Goal: Check status: Check status

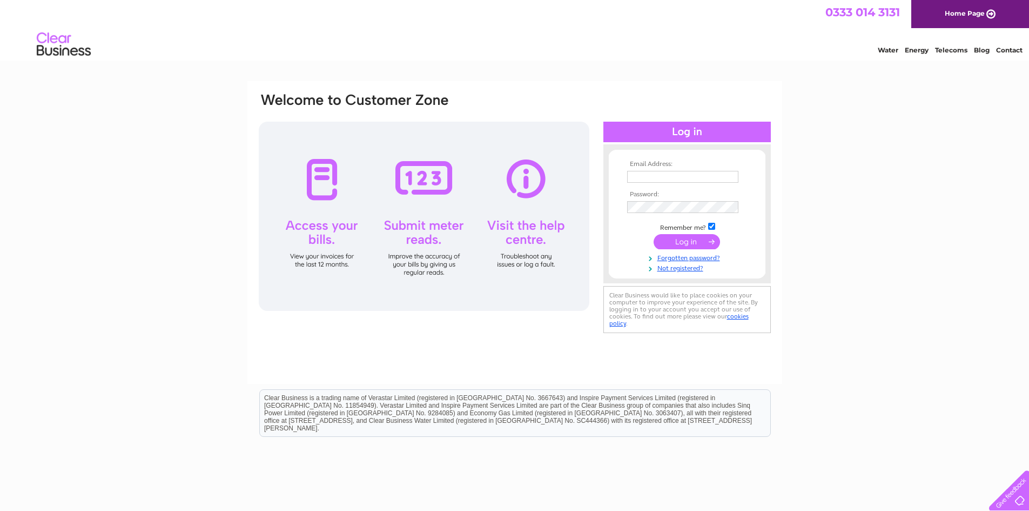
click at [634, 169] on td at bounding box center [687, 176] width 125 height 17
click at [633, 176] on input "text" at bounding box center [683, 177] width 112 height 13
type input "[EMAIL_ADDRESS][DOMAIN_NAME]"
click at [654, 235] on input "submit" at bounding box center [687, 242] width 66 height 15
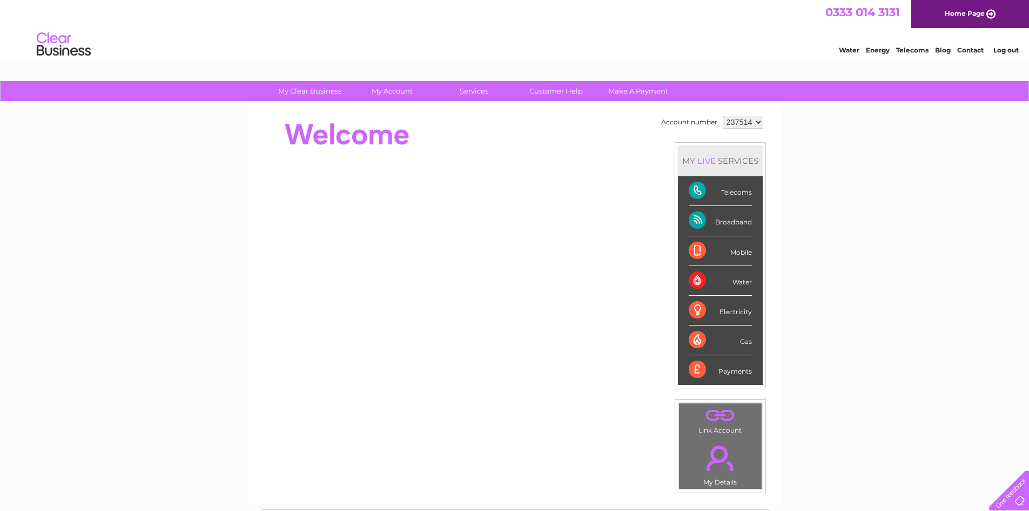
click at [691, 241] on div "Mobile" at bounding box center [720, 251] width 63 height 30
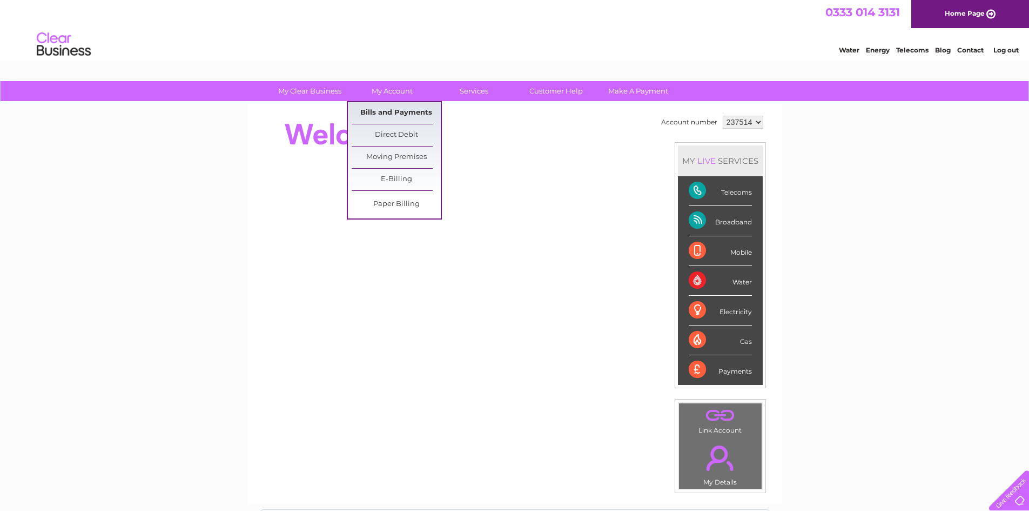
click at [409, 107] on link "Bills and Payments" at bounding box center [396, 113] width 89 height 22
click at [410, 113] on link "Bills and Payments" at bounding box center [396, 113] width 89 height 22
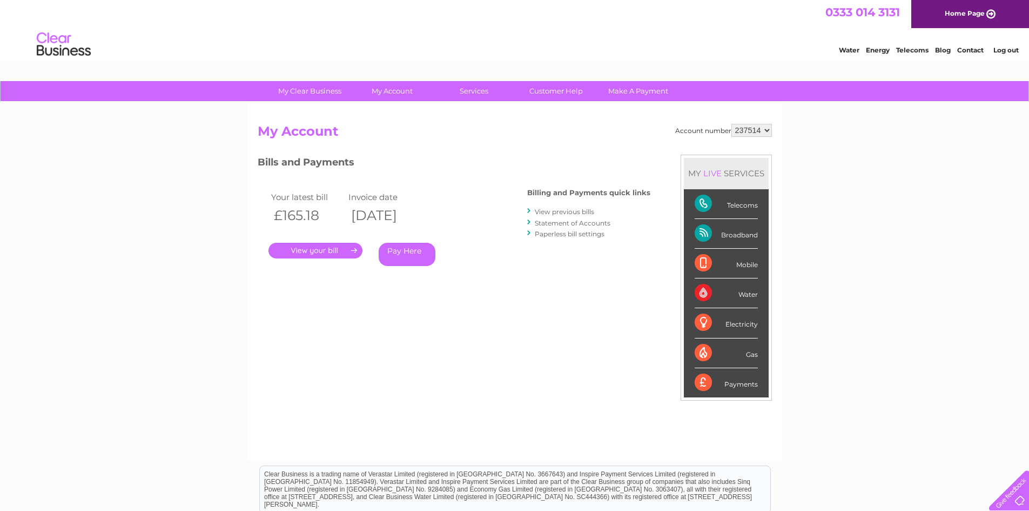
click at [326, 247] on link "." at bounding box center [316, 251] width 94 height 16
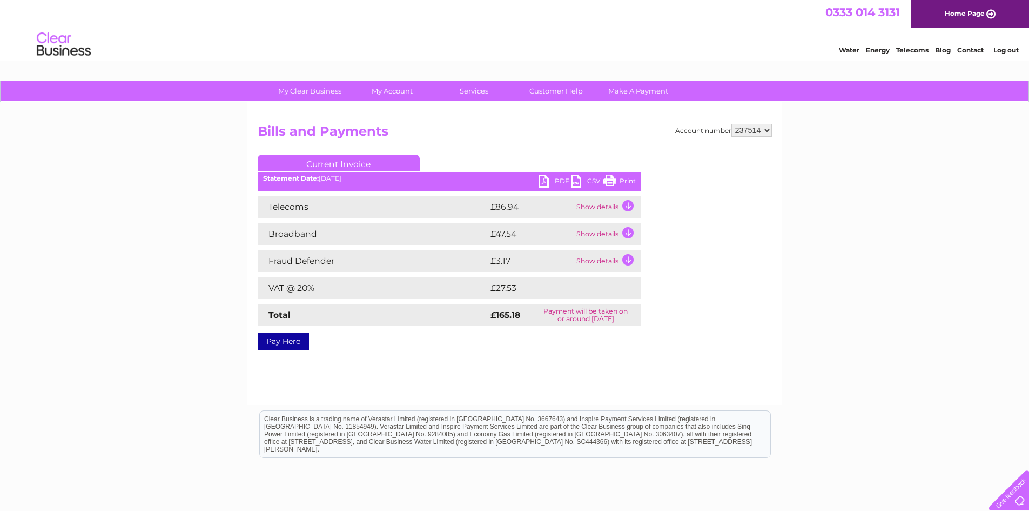
click at [622, 181] on link "Print" at bounding box center [620, 183] width 32 height 16
click at [1003, 55] on li "Log out" at bounding box center [1006, 50] width 32 height 14
click at [1000, 51] on link "Log out" at bounding box center [1006, 50] width 25 height 8
